Goal: Information Seeking & Learning: Learn about a topic

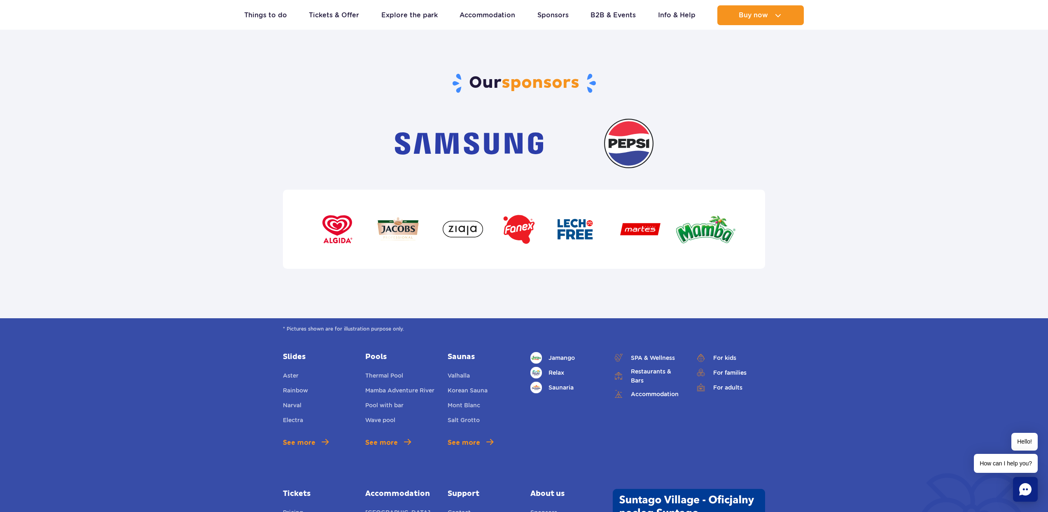
scroll to position [2628, 0]
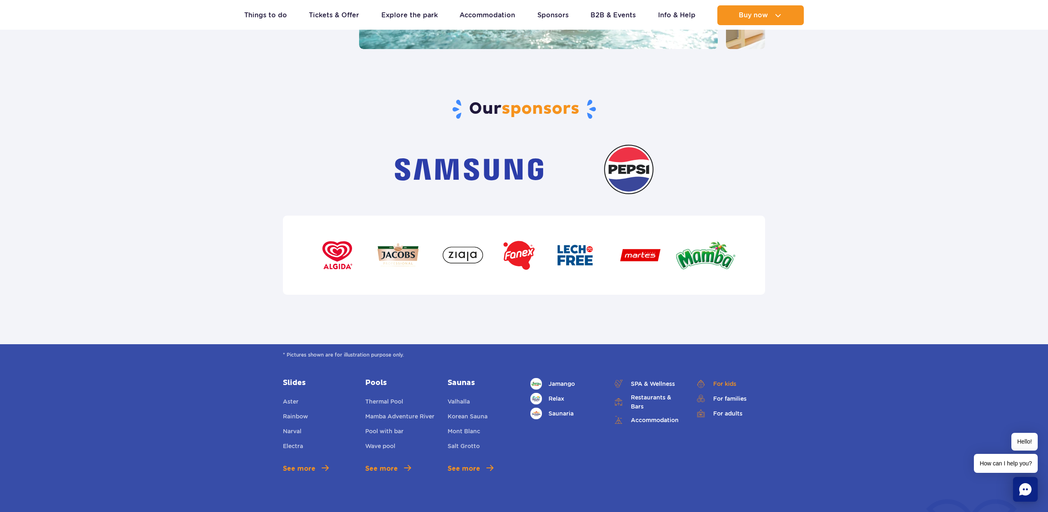
click at [721, 378] on link "For kids" at bounding box center [730, 384] width 70 height 12
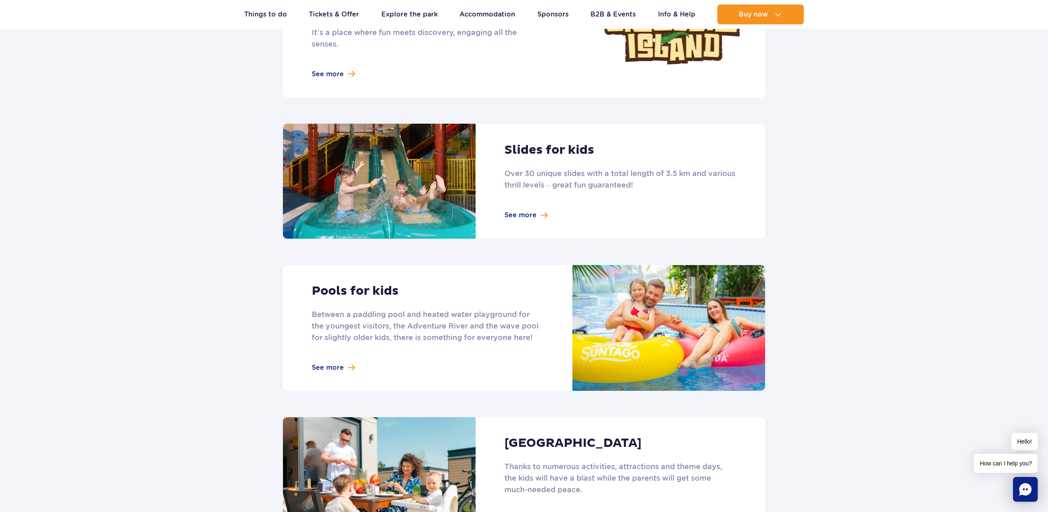
scroll to position [638, 0]
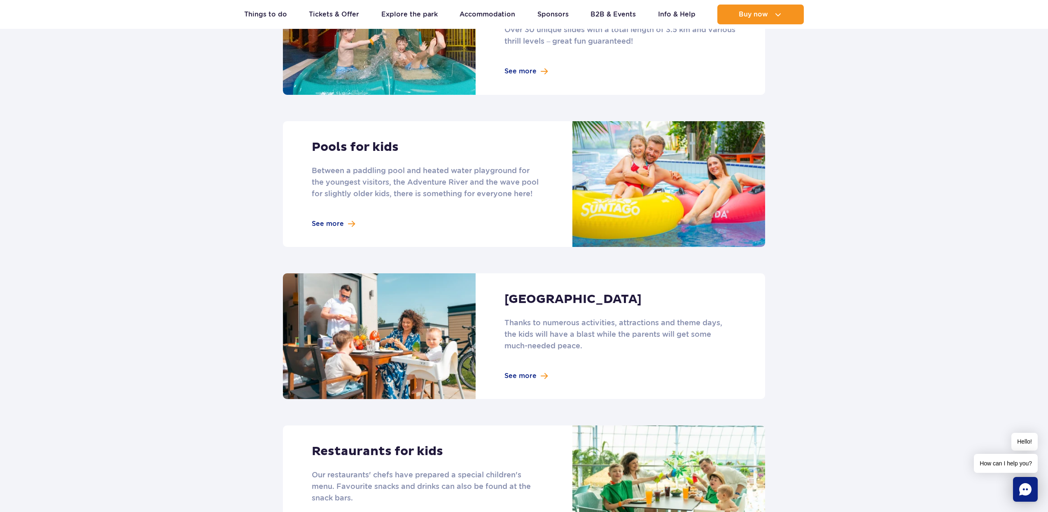
click at [535, 182] on link at bounding box center [524, 184] width 482 height 126
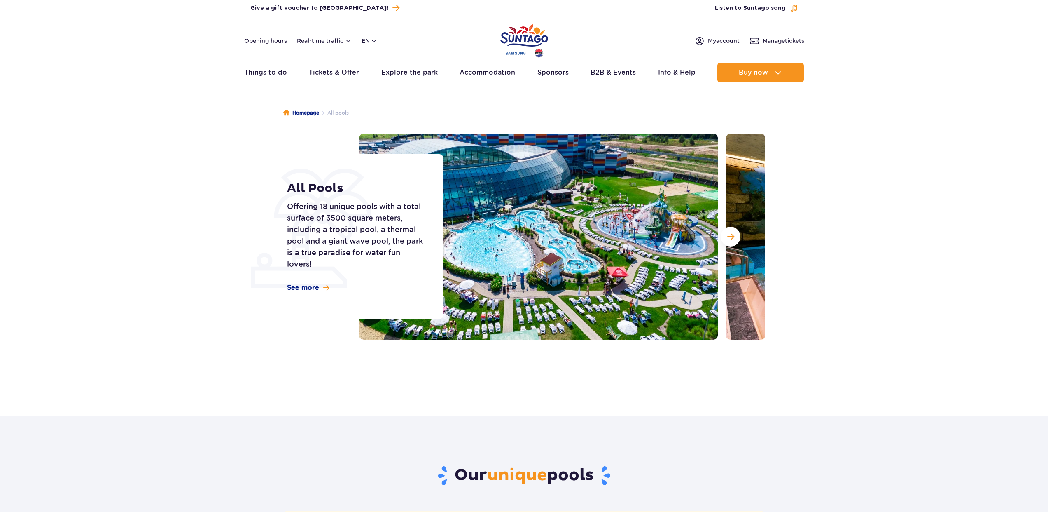
click at [528, 243] on img at bounding box center [538, 236] width 359 height 206
click at [727, 236] on span "Next slide" at bounding box center [730, 236] width 7 height 7
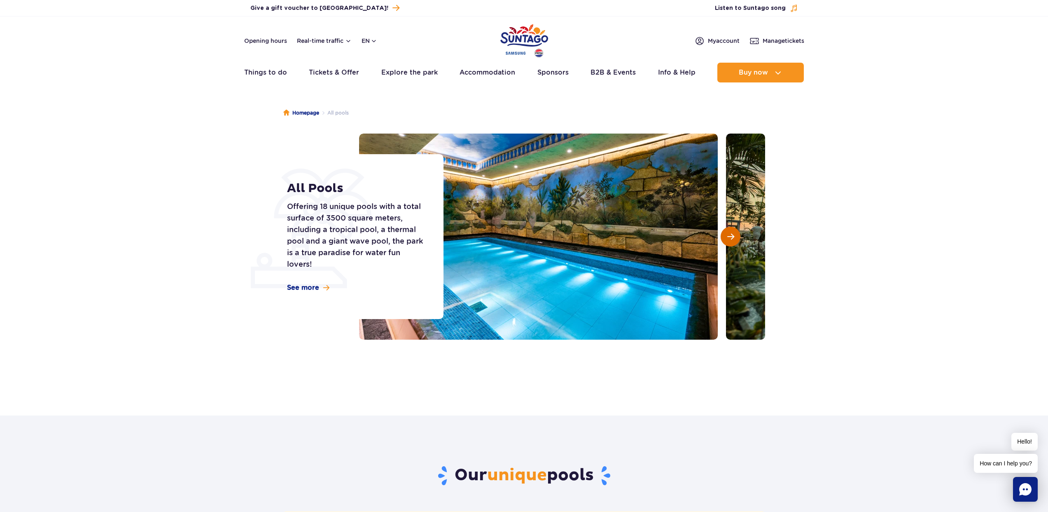
click at [727, 236] on span "Next slide" at bounding box center [730, 236] width 7 height 7
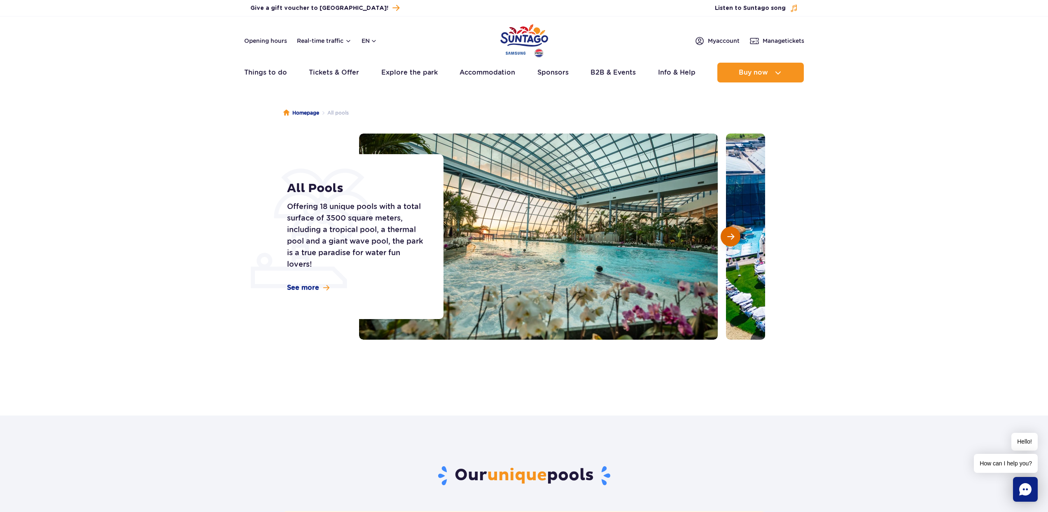
click at [727, 236] on span "Next slide" at bounding box center [730, 236] width 7 height 7
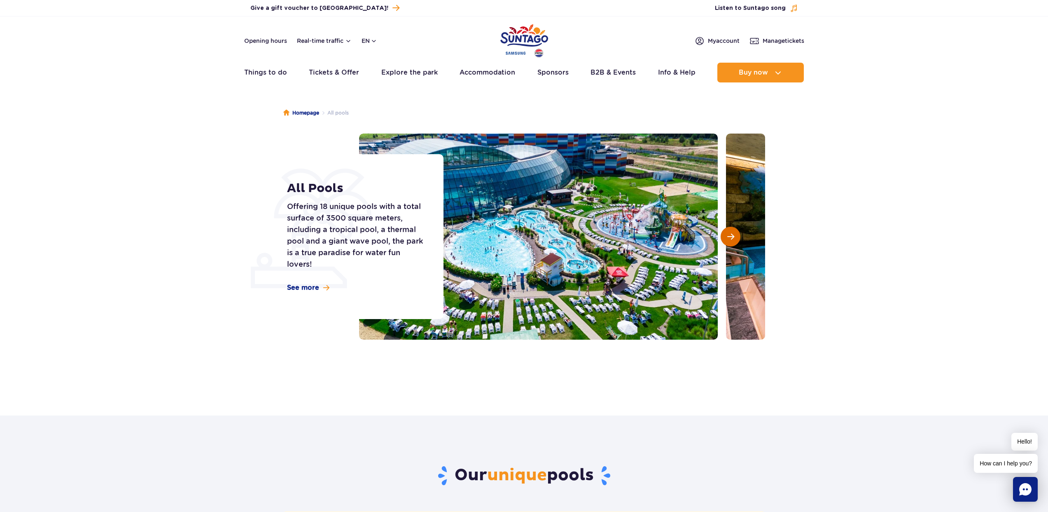
click at [725, 234] on button "Next slide" at bounding box center [731, 237] width 20 height 20
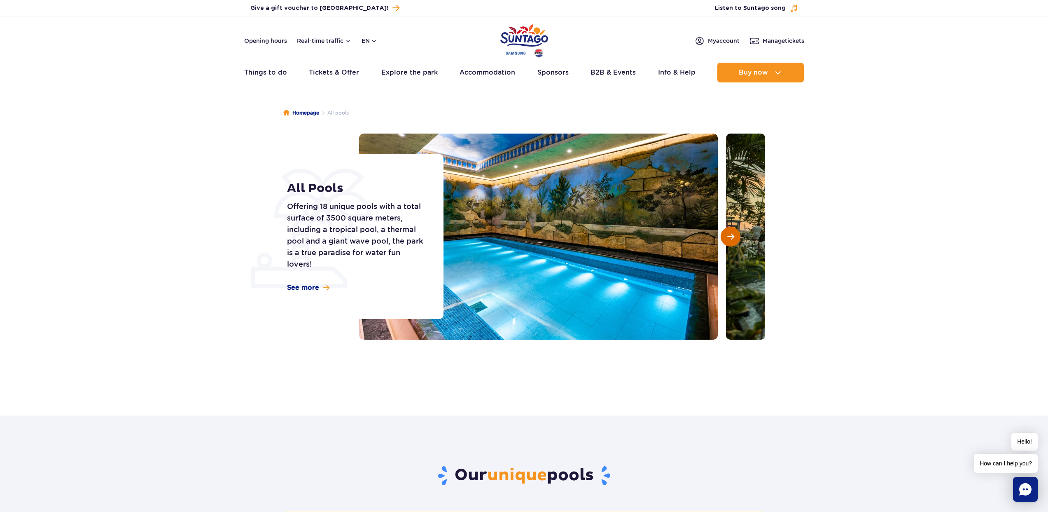
click at [725, 234] on button "Next slide" at bounding box center [731, 237] width 20 height 20
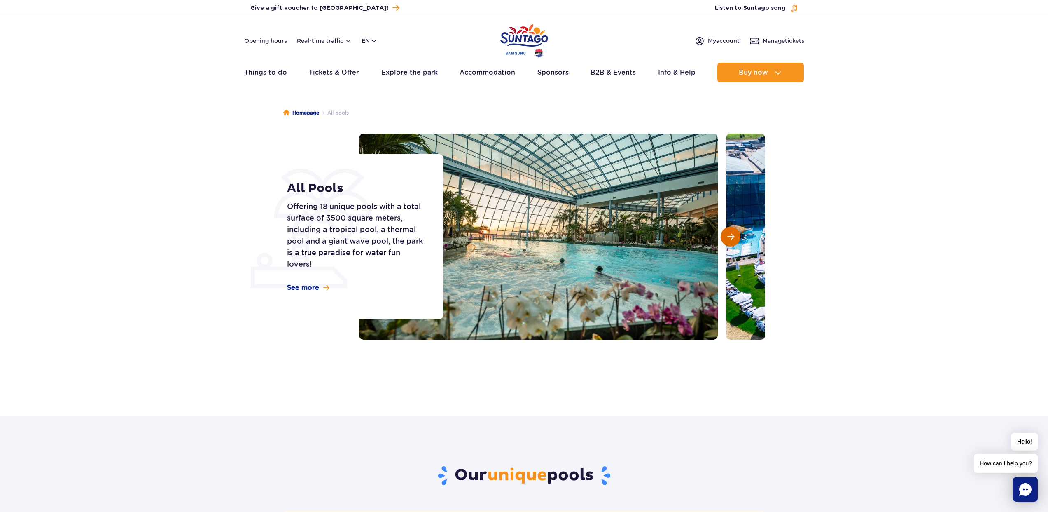
click at [725, 234] on button "Next slide" at bounding box center [731, 237] width 20 height 20
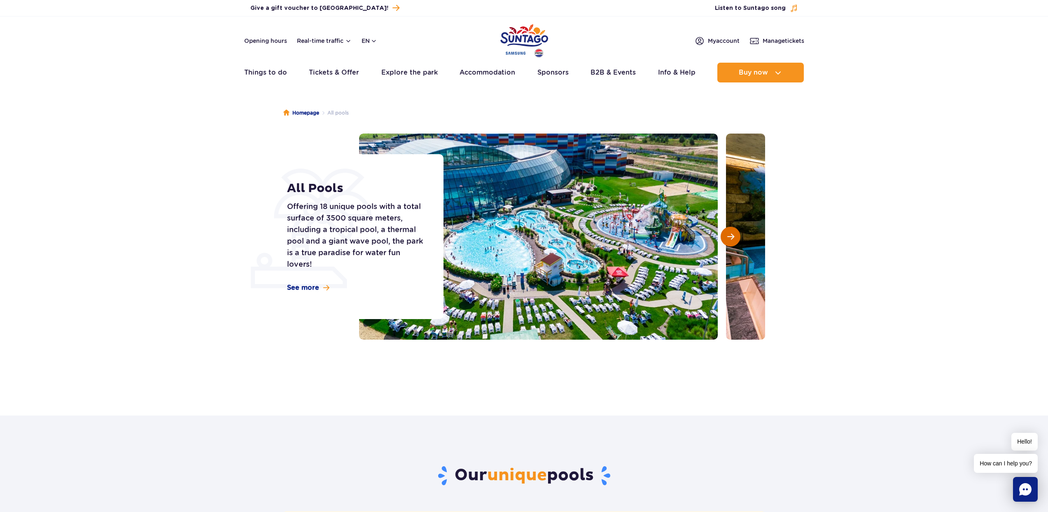
click at [725, 234] on button "Next slide" at bounding box center [731, 237] width 20 height 20
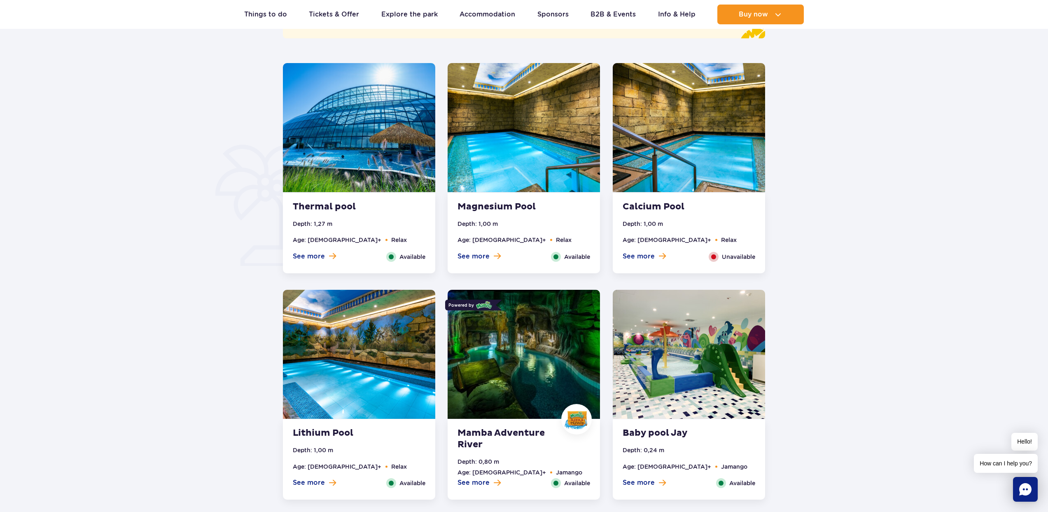
scroll to position [626, 0]
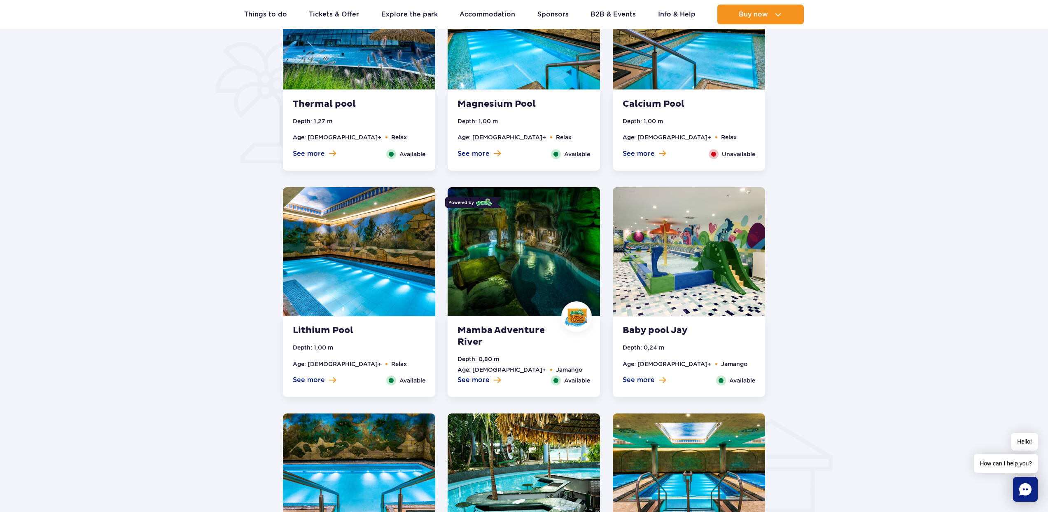
click at [492, 277] on img at bounding box center [524, 251] width 152 height 129
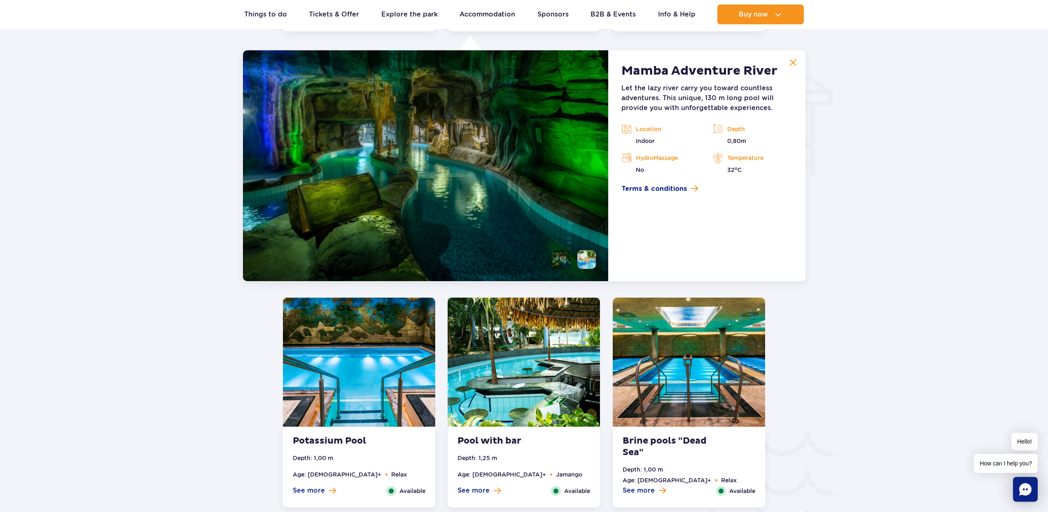
scroll to position [992, 0]
click at [581, 262] on li at bounding box center [586, 259] width 19 height 19
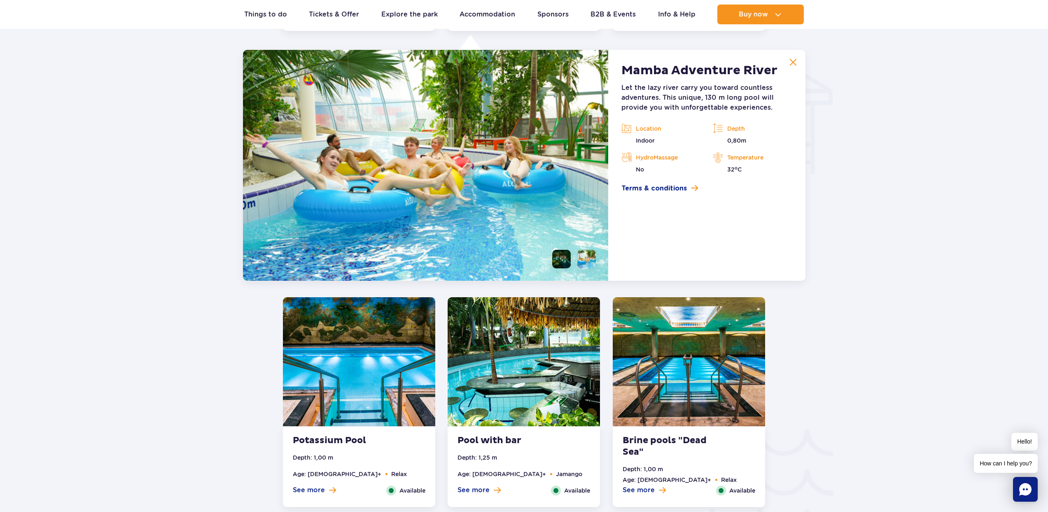
click at [565, 259] on li at bounding box center [561, 259] width 19 height 19
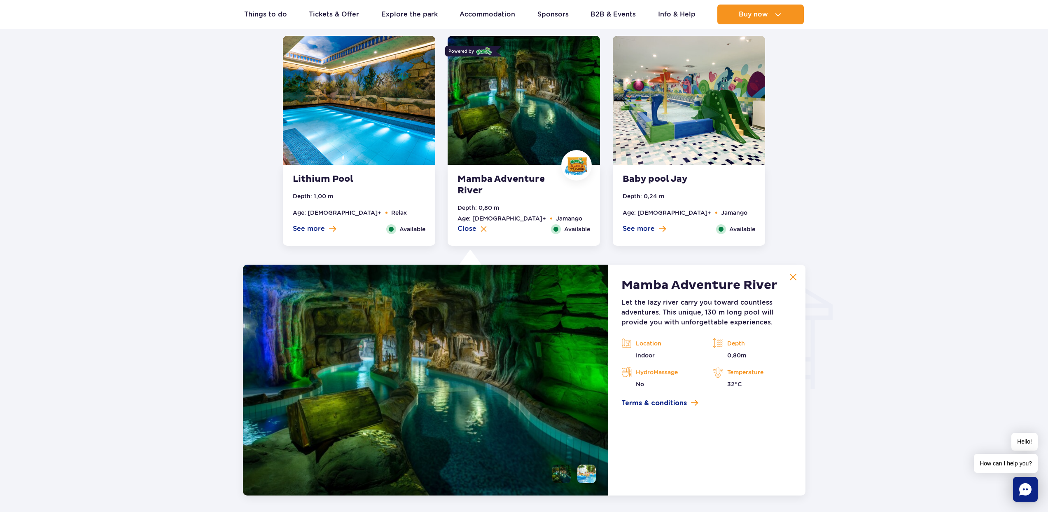
scroll to position [777, 0]
click at [645, 180] on strong "Baby pool Jay" at bounding box center [673, 180] width 100 height 12
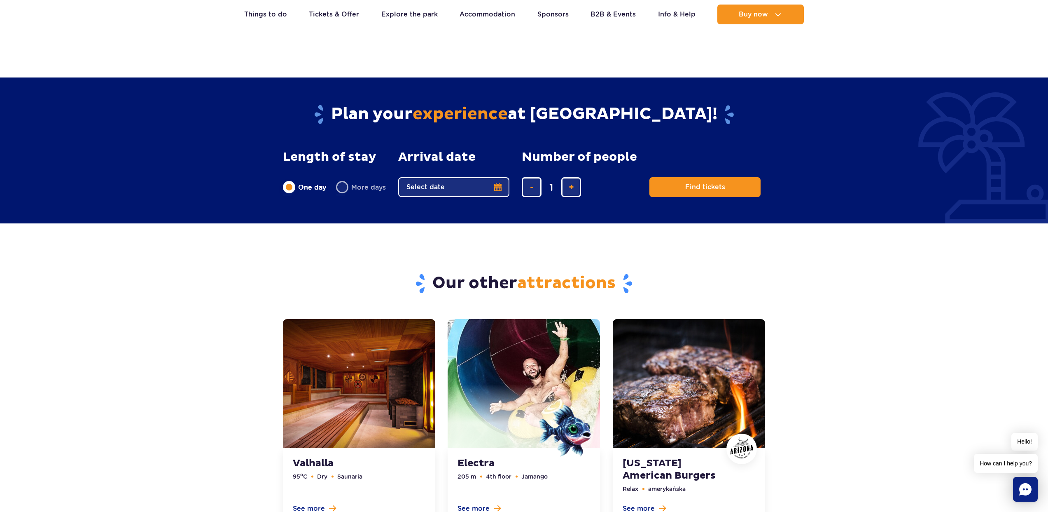
scroll to position [1991, 0]
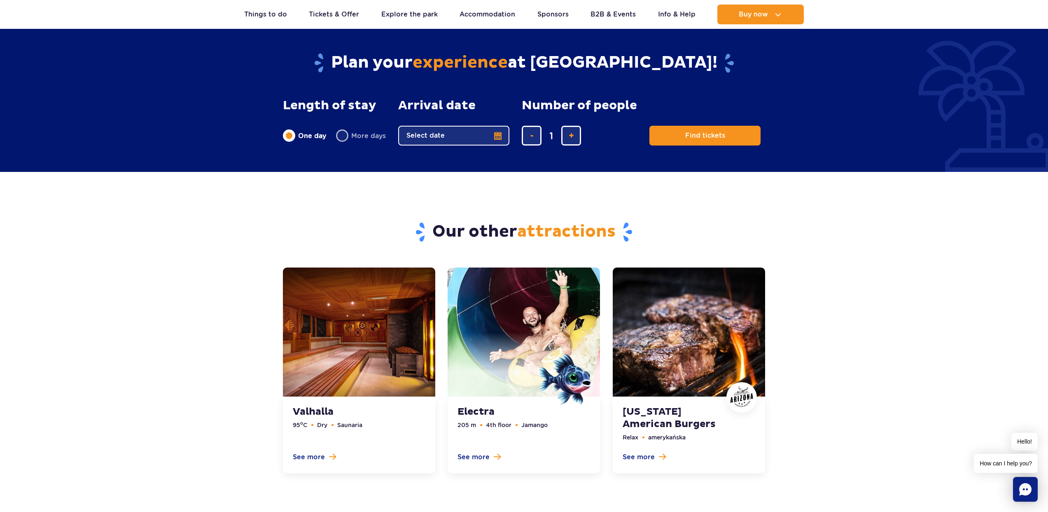
click at [648, 413] on link at bounding box center [689, 370] width 152 height 206
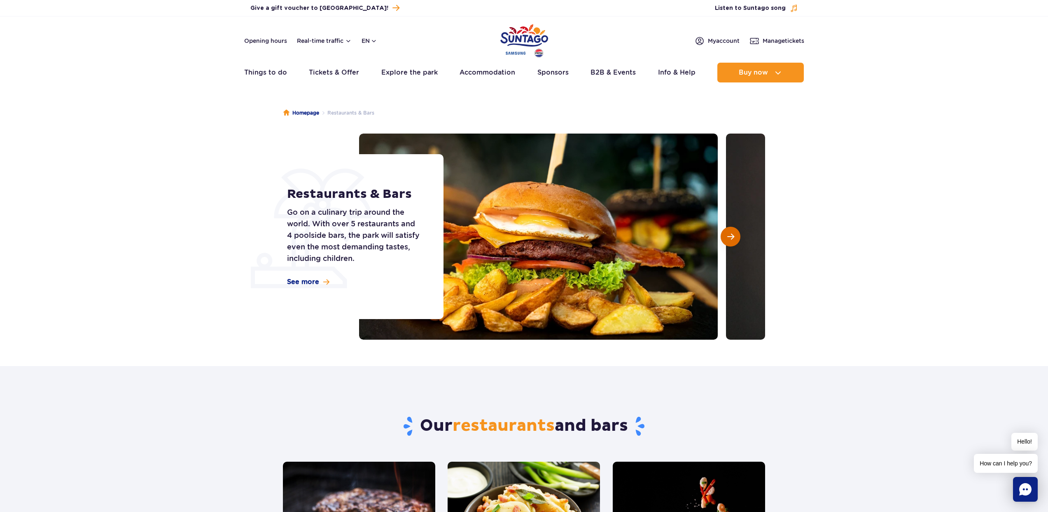
click at [732, 235] on span "Next slide" at bounding box center [730, 236] width 7 height 7
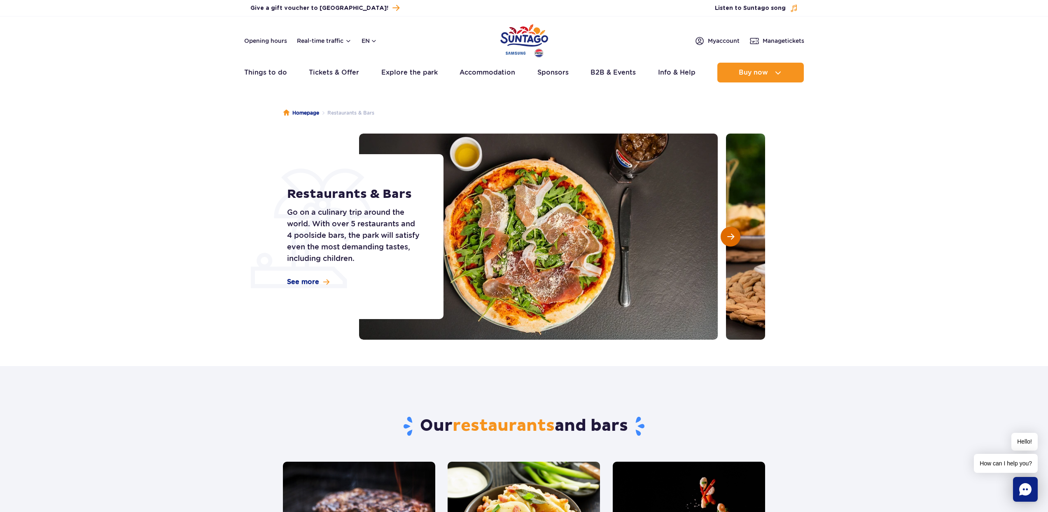
click at [732, 235] on span "Next slide" at bounding box center [730, 236] width 7 height 7
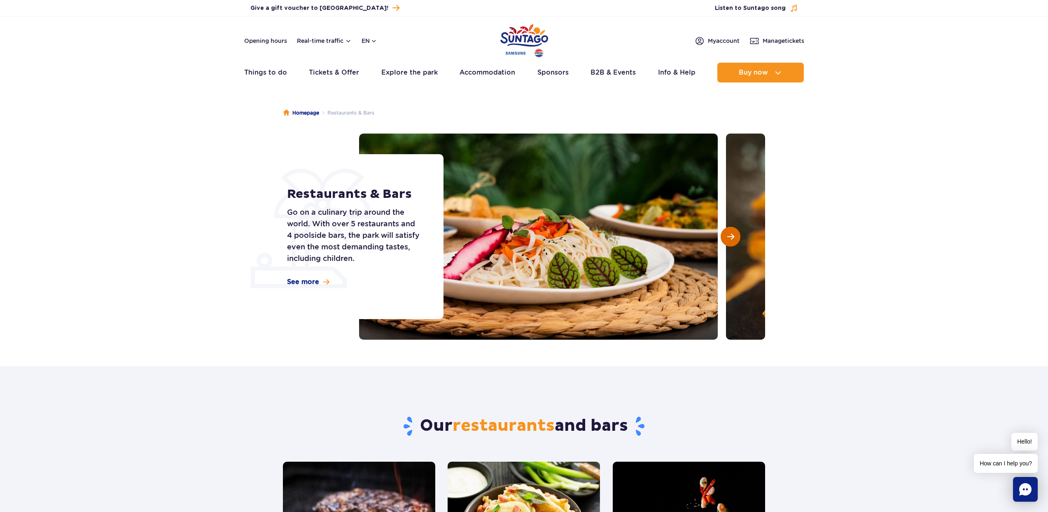
click at [732, 235] on span "Next slide" at bounding box center [730, 236] width 7 height 7
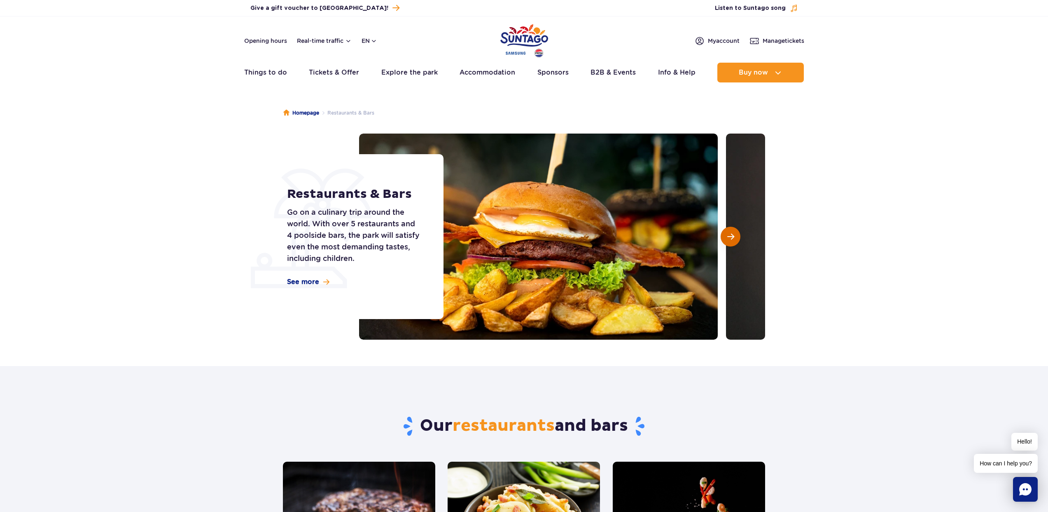
click at [732, 235] on span "Next slide" at bounding box center [730, 236] width 7 height 7
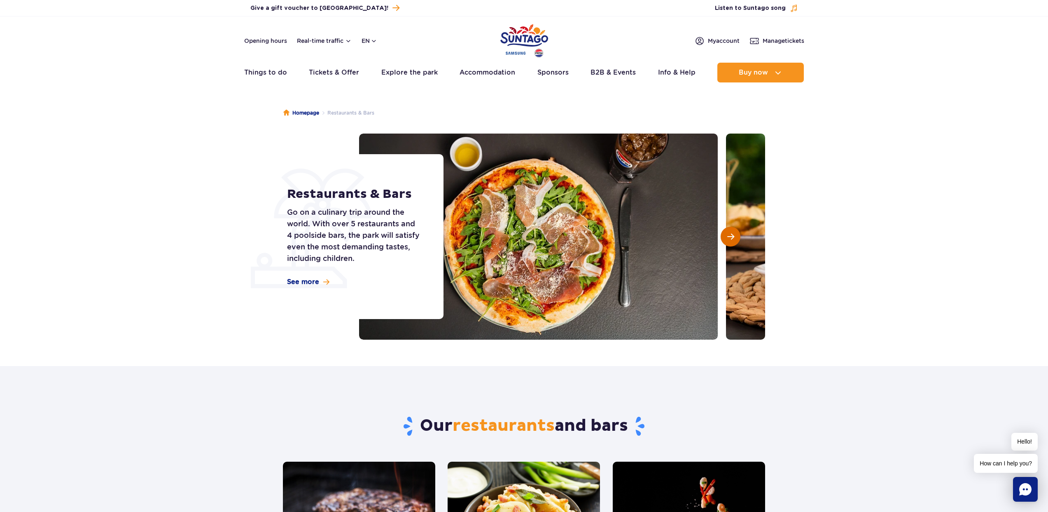
click at [723, 233] on button "Next slide" at bounding box center [731, 237] width 20 height 20
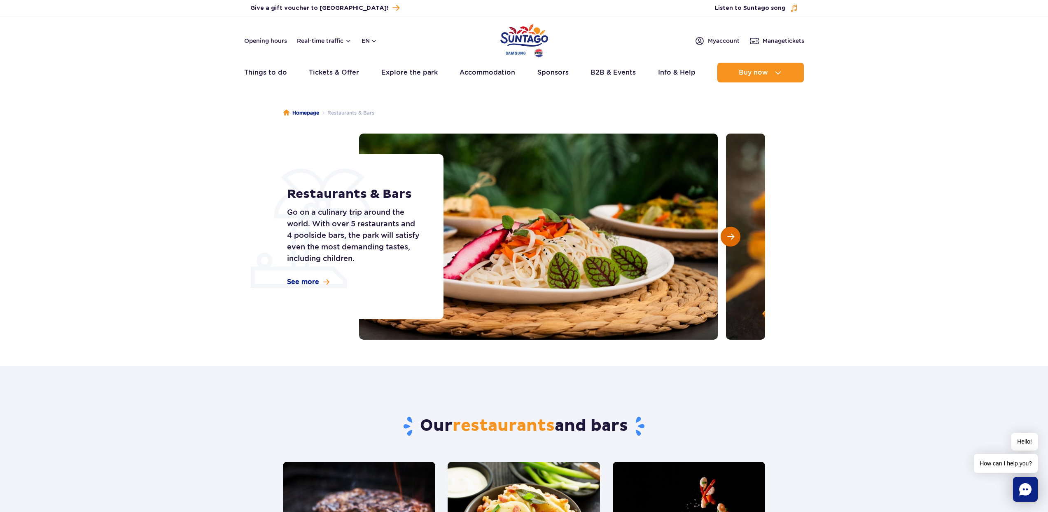
click at [726, 235] on button "Next slide" at bounding box center [731, 237] width 20 height 20
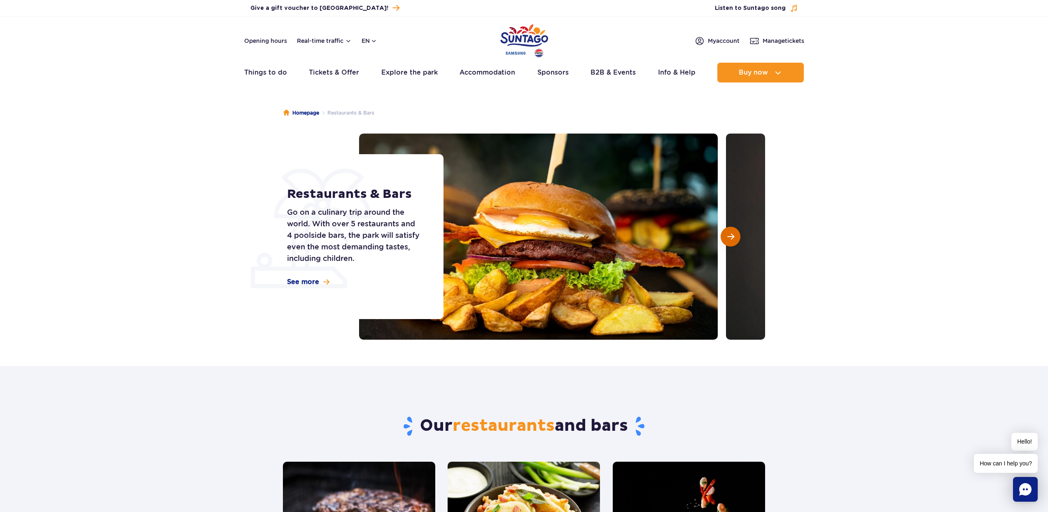
click at [726, 235] on button "Next slide" at bounding box center [731, 237] width 20 height 20
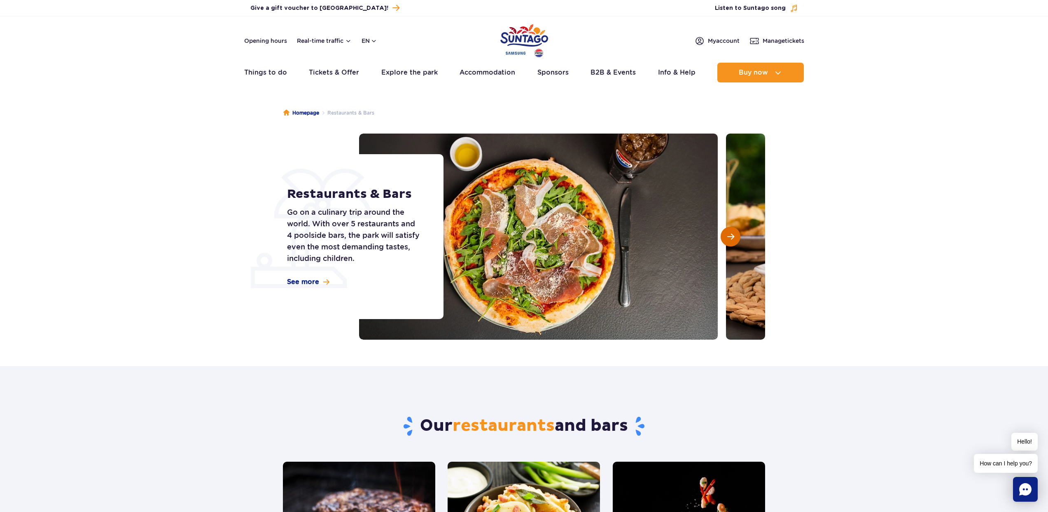
click at [726, 235] on button "Next slide" at bounding box center [731, 237] width 20 height 20
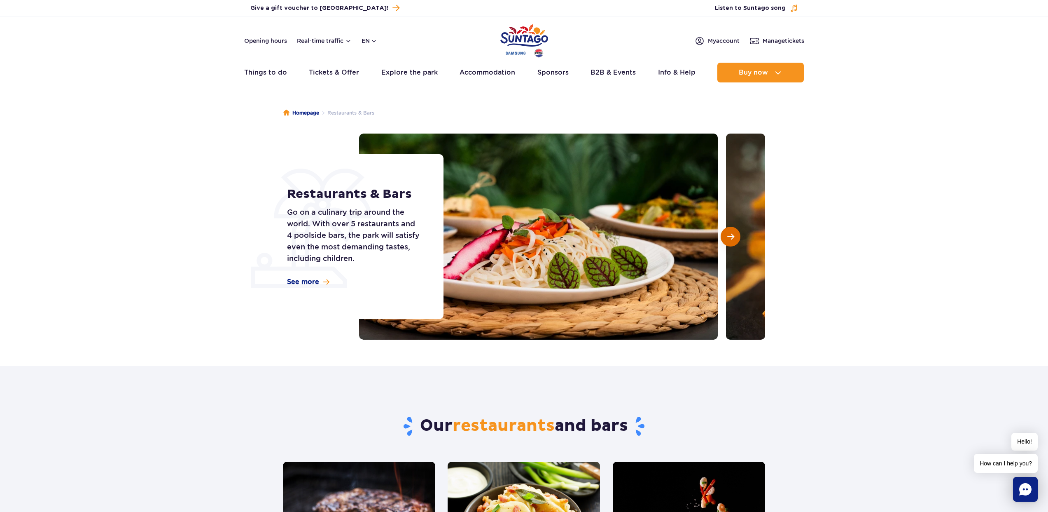
click at [726, 235] on button "Next slide" at bounding box center [731, 237] width 20 height 20
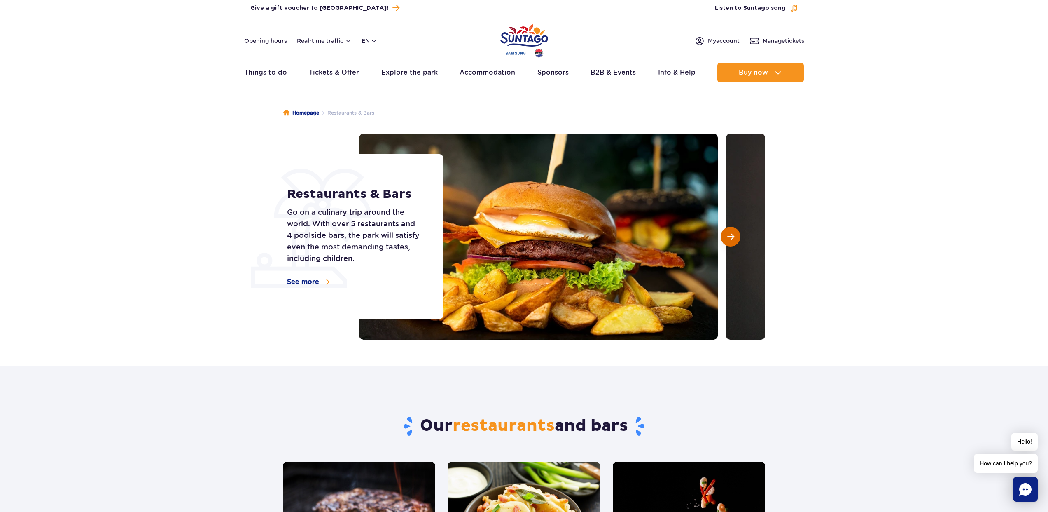
click at [726, 235] on button "Next slide" at bounding box center [731, 237] width 20 height 20
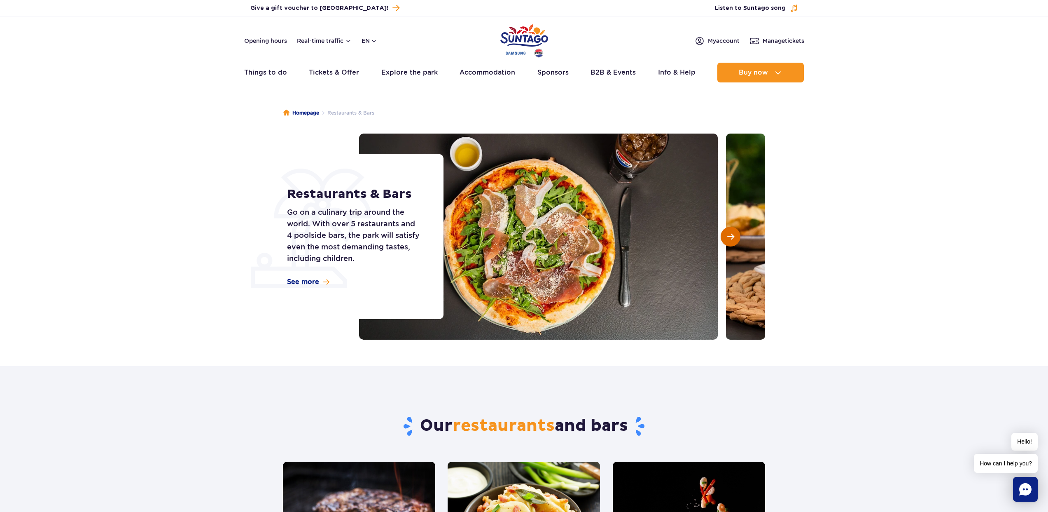
click at [726, 235] on button "Next slide" at bounding box center [731, 237] width 20 height 20
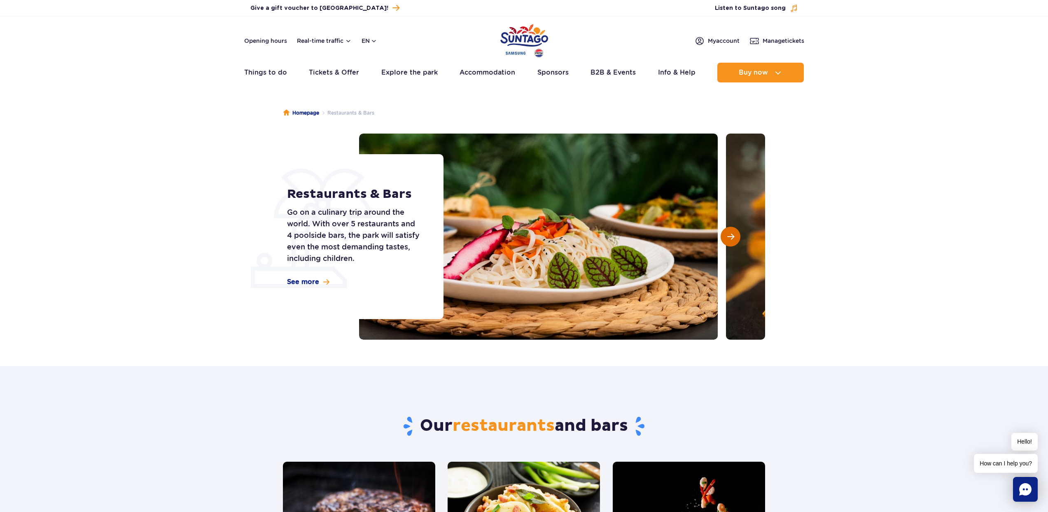
click at [726, 235] on button "Next slide" at bounding box center [731, 237] width 20 height 20
